Goal: Transaction & Acquisition: Book appointment/travel/reservation

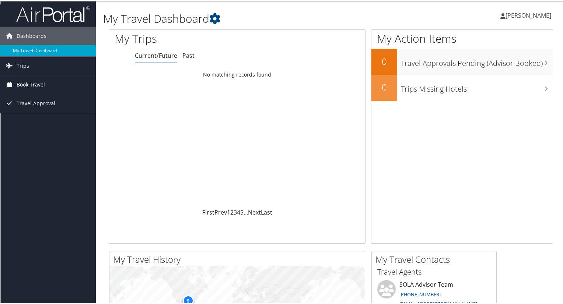
click at [34, 81] on span "Book Travel" at bounding box center [31, 84] width 28 height 18
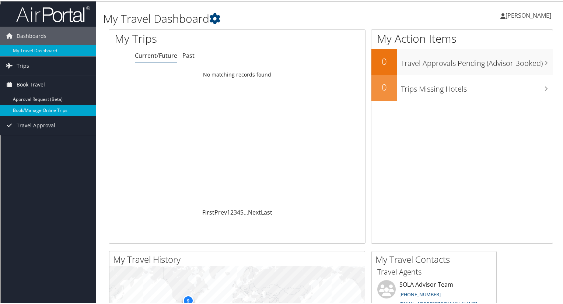
click at [38, 110] on link "Book/Manage Online Trips" at bounding box center [48, 109] width 96 height 11
